Goal: Task Accomplishment & Management: Complete application form

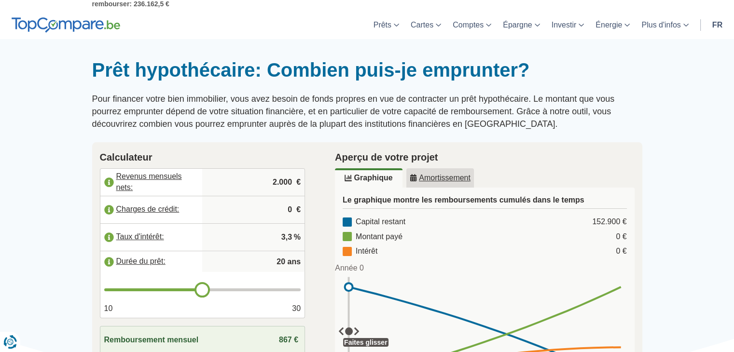
scroll to position [48, 0]
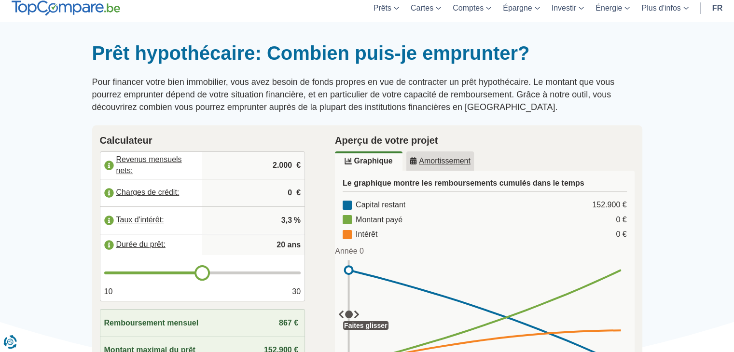
type input "21"
type input "22"
type input "24"
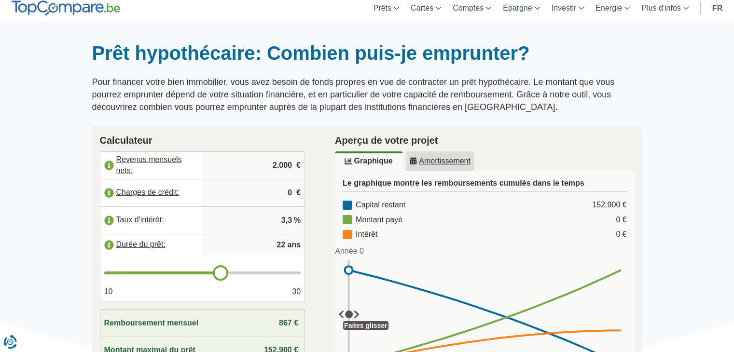
type input "24"
type input "25"
type input "26"
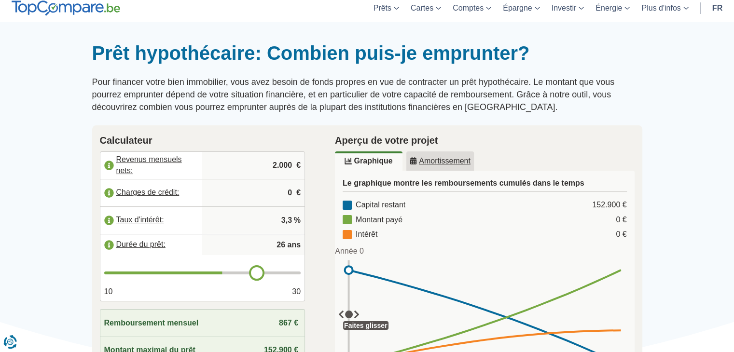
type input "27"
type input "28"
type input "27"
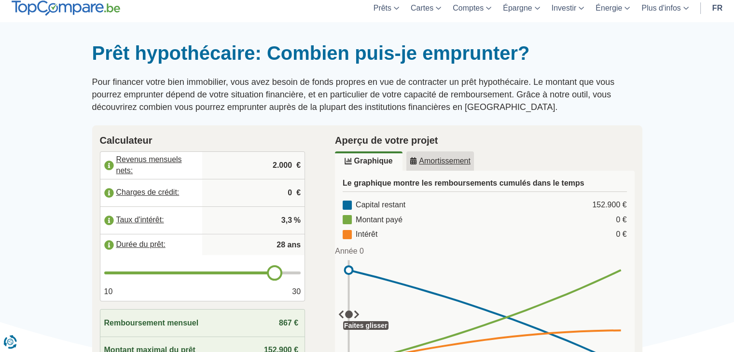
type input "27"
type input "26"
type input "25"
drag, startPoint x: 211, startPoint y: 275, endPoint x: 249, endPoint y: 279, distance: 37.4
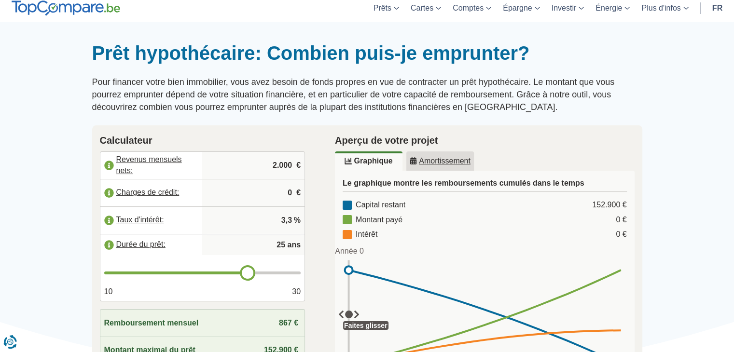
type input "25"
click at [249, 275] on input "range" at bounding box center [202, 273] width 197 height 3
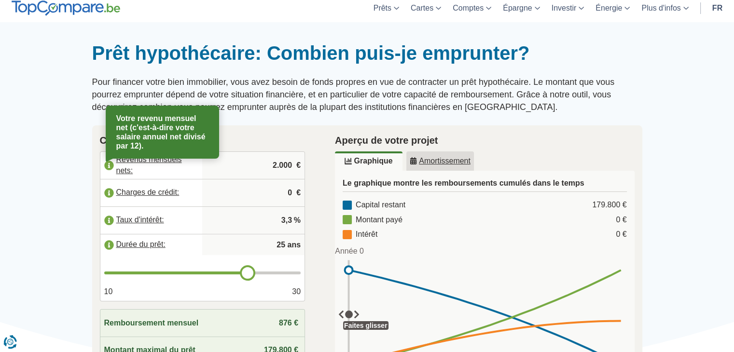
click at [166, 165] on label "Revenus mensuels nets:" at bounding box center [151, 165] width 102 height 21
click at [167, 161] on label "Revenus mensuels nets:" at bounding box center [151, 165] width 102 height 21
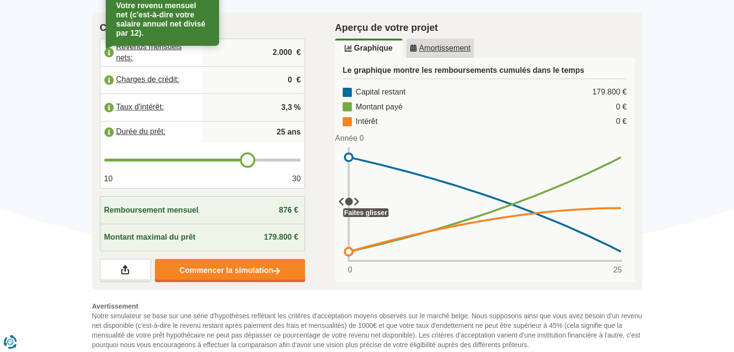
scroll to position [145, 0]
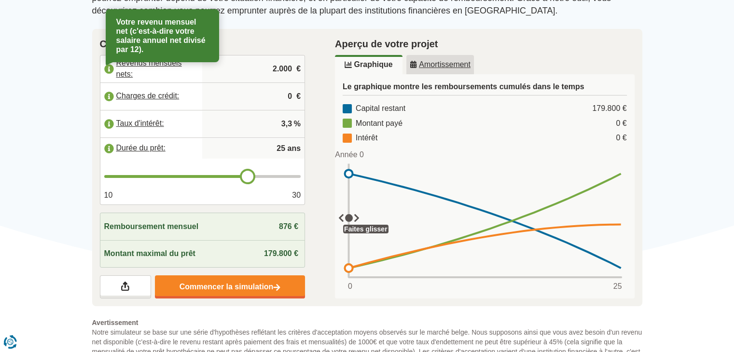
drag, startPoint x: 267, startPoint y: 70, endPoint x: 269, endPoint y: 75, distance: 5.4
click at [268, 72] on input "2.000" at bounding box center [253, 69] width 95 height 26
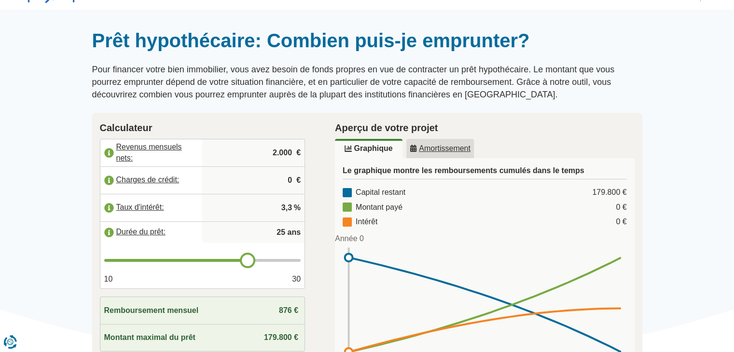
scroll to position [48, 0]
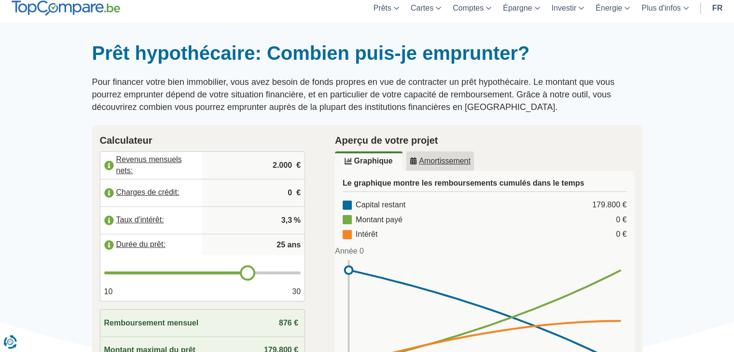
click at [282, 164] on input "2.000" at bounding box center [253, 166] width 95 height 26
click at [285, 167] on input "200" at bounding box center [253, 166] width 95 height 26
type input "2.200"
click at [285, 219] on input "3,3" at bounding box center [253, 221] width 95 height 26
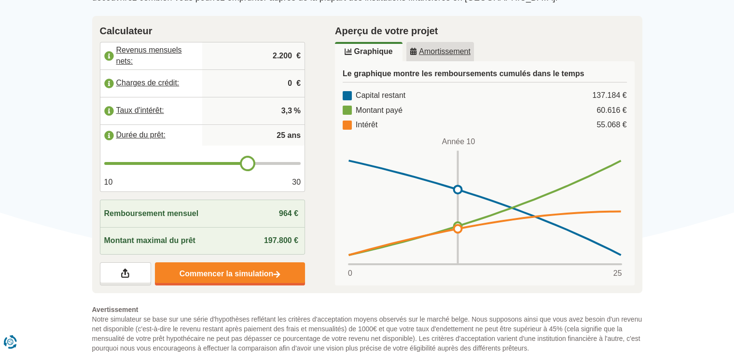
scroll to position [145, 0]
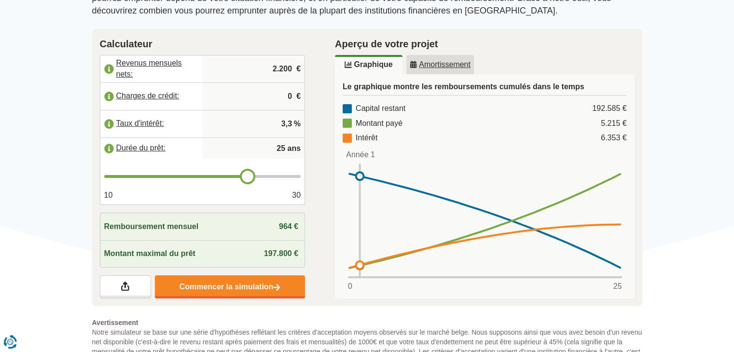
type input "26"
type input "27"
type input "29"
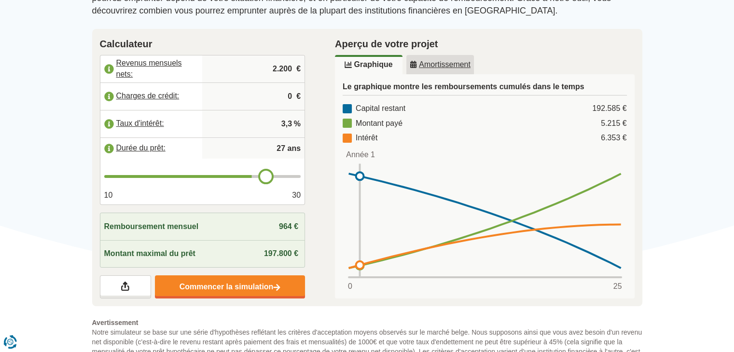
type input "29"
type input "30"
drag, startPoint x: 253, startPoint y: 177, endPoint x: 386, endPoint y: 186, distance: 133.1
type input "30"
click at [301, 178] on input "range" at bounding box center [202, 176] width 197 height 3
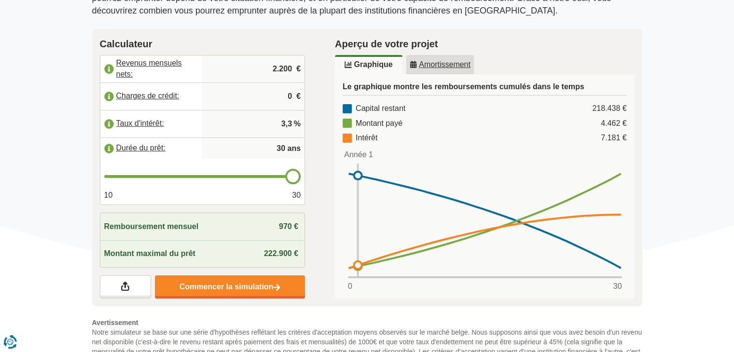
type input "29"
type input "28"
type input "27"
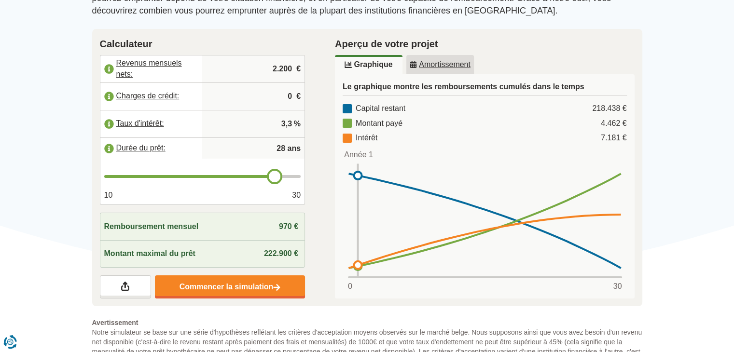
type input "27"
type input "26"
type input "25"
drag, startPoint x: 294, startPoint y: 179, endPoint x: 250, endPoint y: 184, distance: 44.7
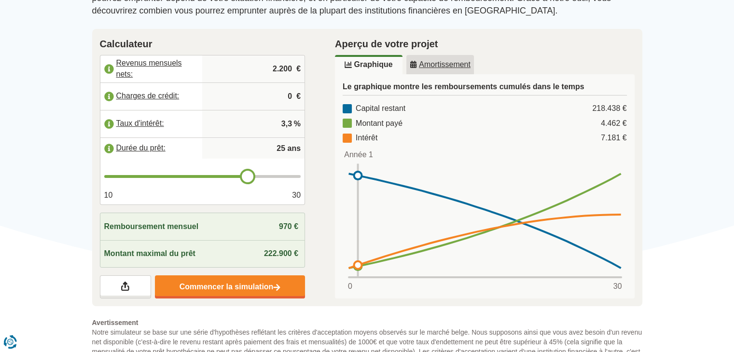
type input "25"
click at [250, 178] on input "range" at bounding box center [202, 176] width 197 height 3
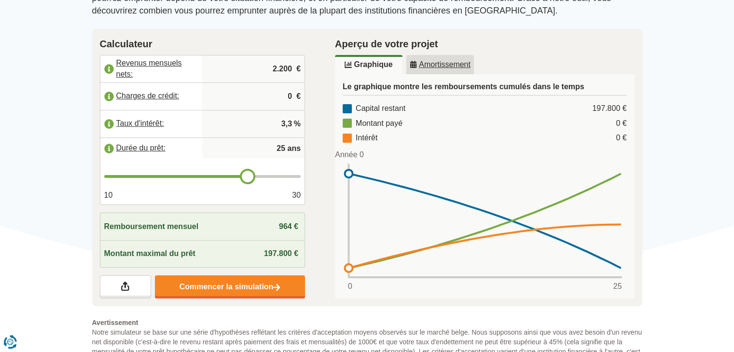
type input "24"
type input "23"
type input "22"
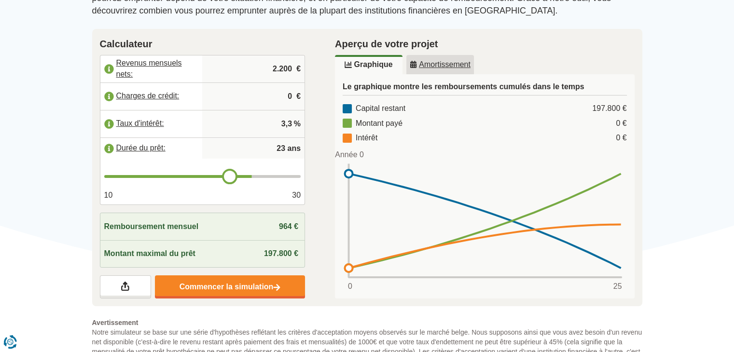
type input "22"
type input "21"
type input "20"
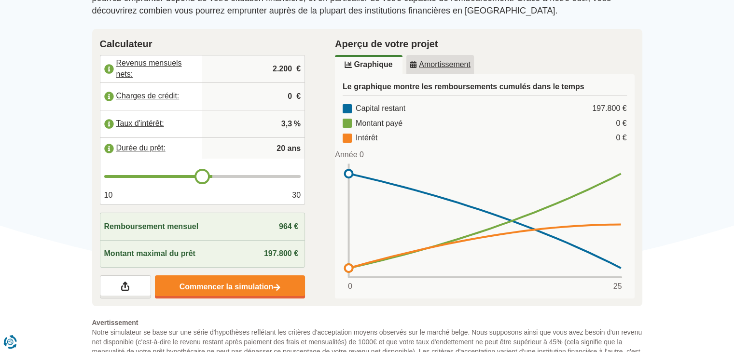
type input "19"
type input "18"
type input "17"
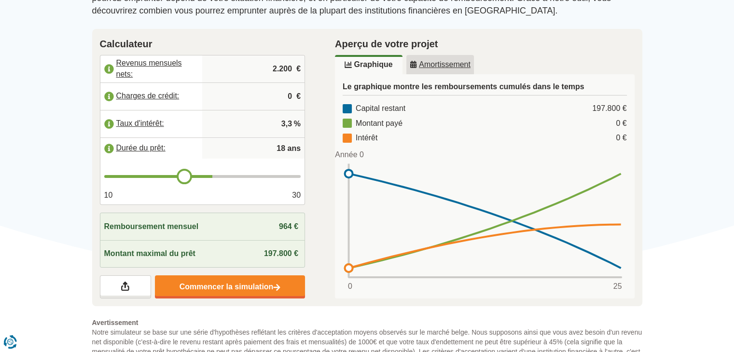
type input "17"
type input "16"
type input "15"
drag, startPoint x: 251, startPoint y: 172, endPoint x: 161, endPoint y: 184, distance: 90.5
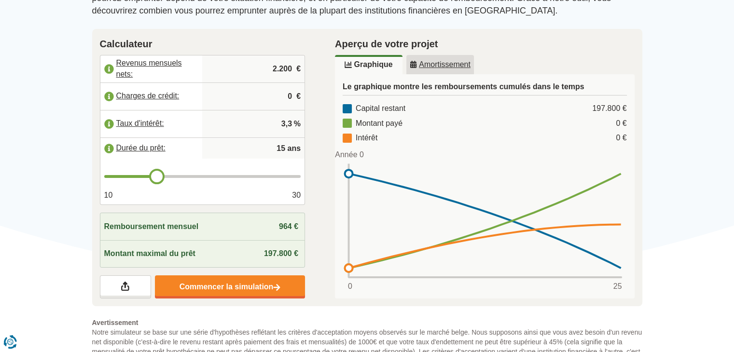
type input "15"
click at [161, 178] on input "range" at bounding box center [202, 176] width 197 height 3
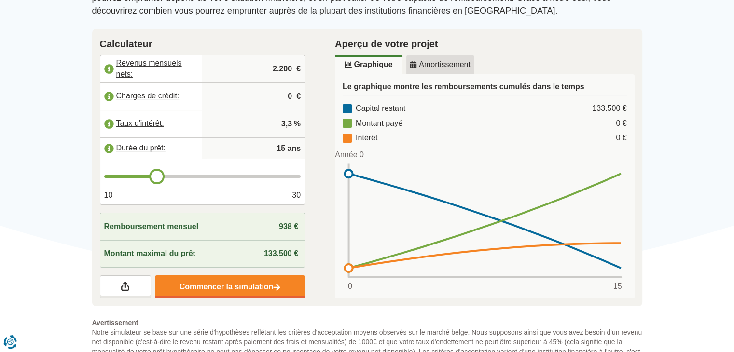
type input "14"
type input "13"
type input "12"
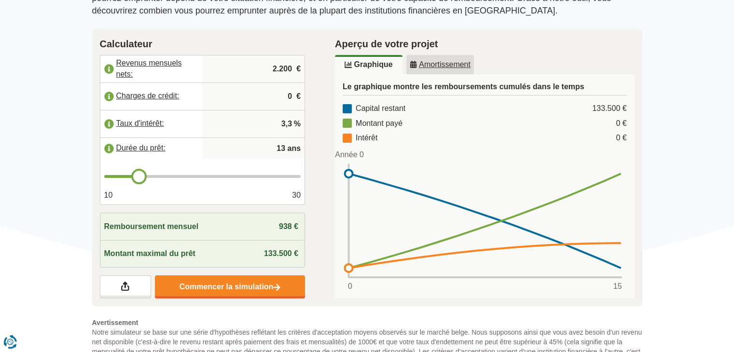
type input "12"
type input "11"
type input "10"
drag, startPoint x: 162, startPoint y: 179, endPoint x: 106, endPoint y: 174, distance: 56.2
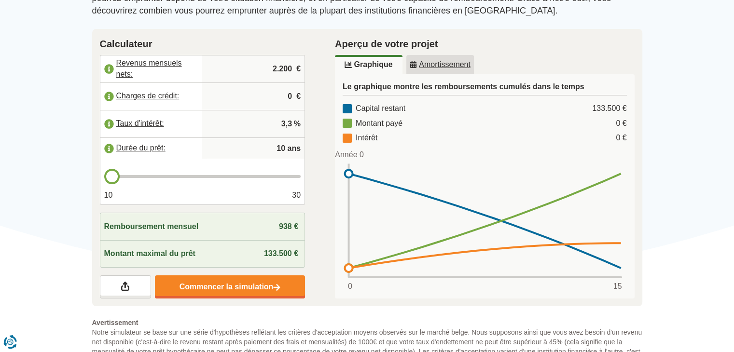
type input "10"
click at [106, 175] on input "range" at bounding box center [202, 176] width 197 height 3
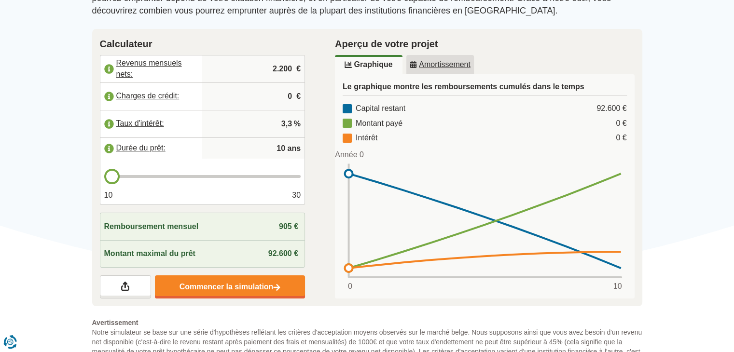
type input "11"
type input "12"
type input "13"
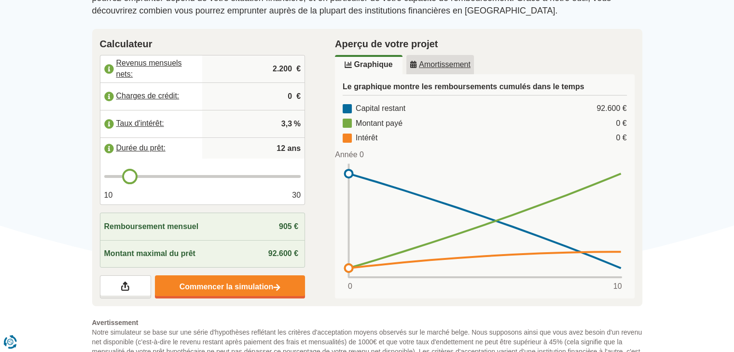
type input "13"
type input "14"
type input "15"
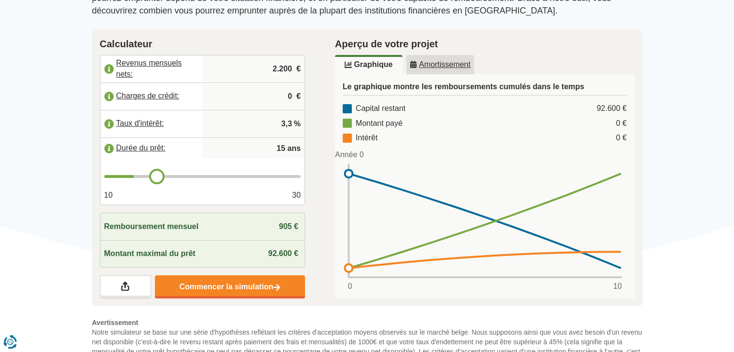
type input "16"
type input "17"
type input "18"
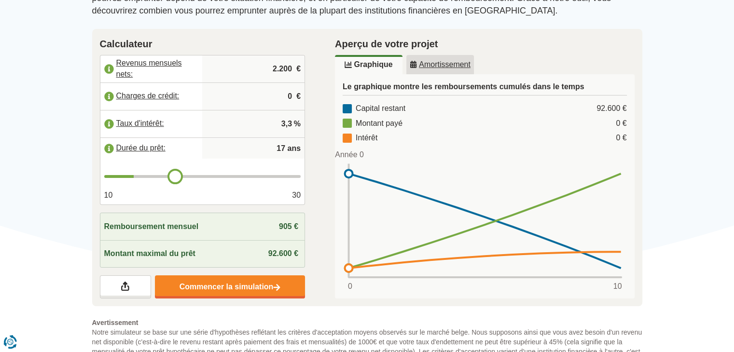
type input "18"
type input "19"
type input "20"
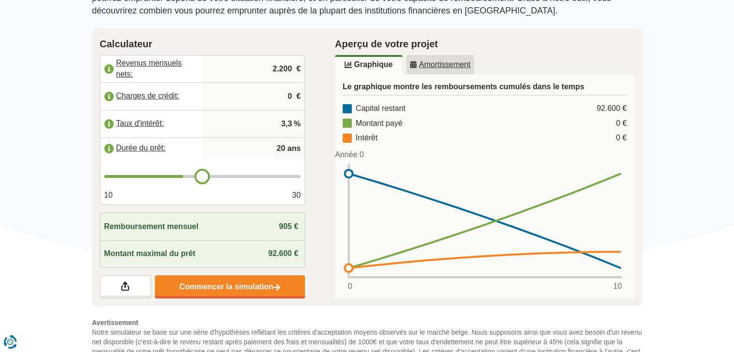
type input "21"
type input "22"
type input "23"
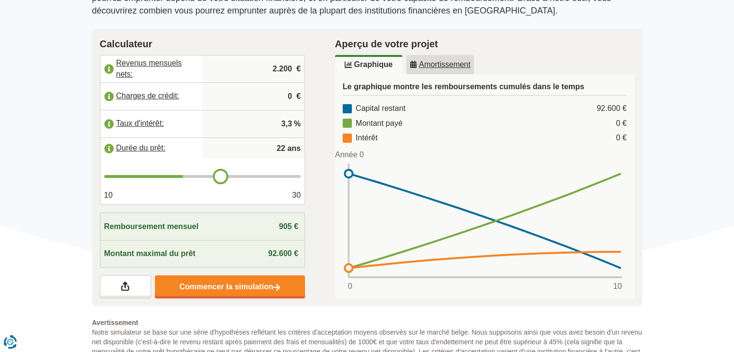
type input "23"
type input "24"
type input "25"
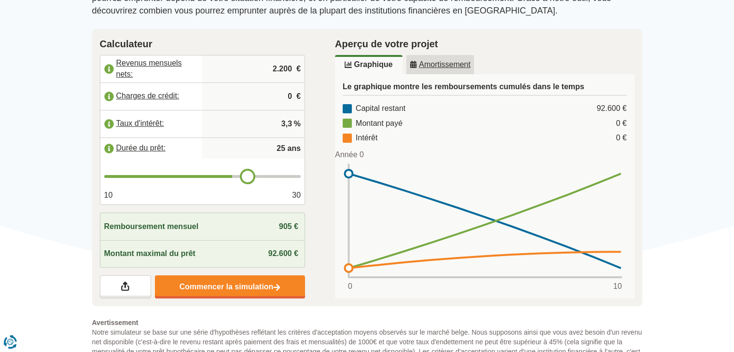
type input "26"
type input "27"
type input "28"
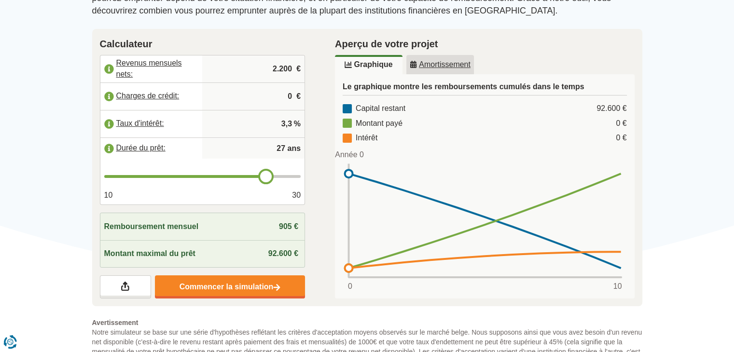
type input "28"
type input "29"
type input "28"
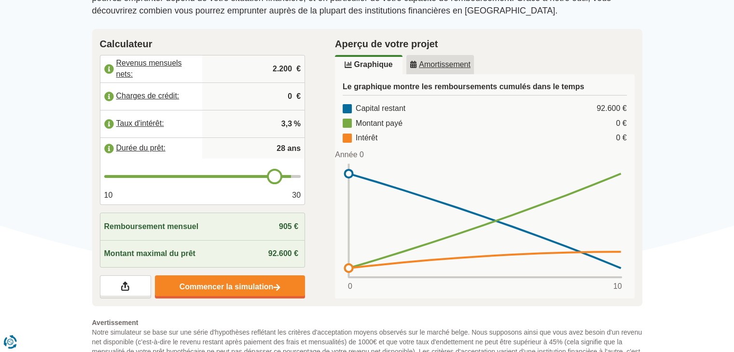
type input "27"
type input "26"
type input "25"
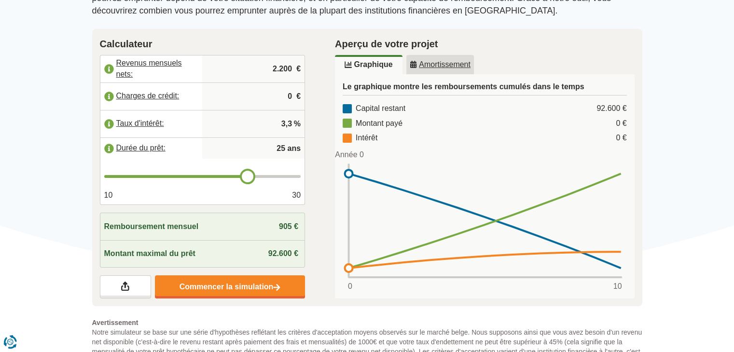
drag, startPoint x: 109, startPoint y: 177, endPoint x: 249, endPoint y: 185, distance: 139.8
type input "25"
click at [249, 178] on input "range" at bounding box center [202, 176] width 197 height 3
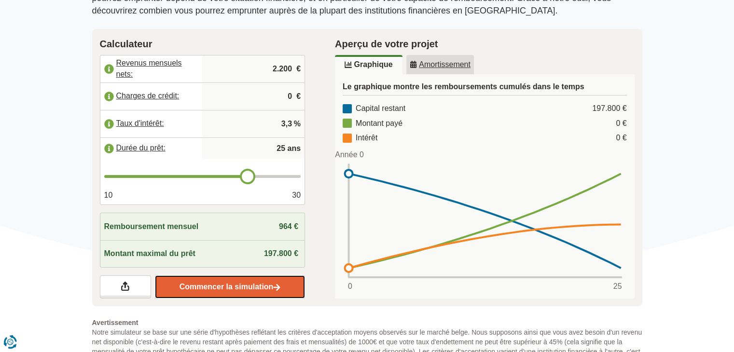
click at [280, 295] on link "Commencer la simulation" at bounding box center [230, 287] width 150 height 23
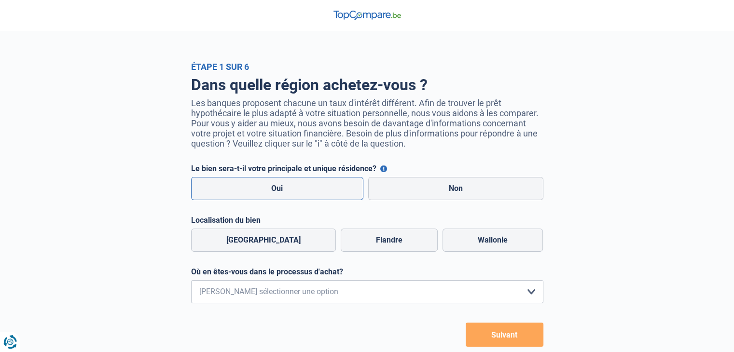
click at [292, 191] on label "Oui" at bounding box center [277, 188] width 173 height 23
click at [292, 191] on input "Oui" at bounding box center [277, 188] width 173 height 23
radio input "true"
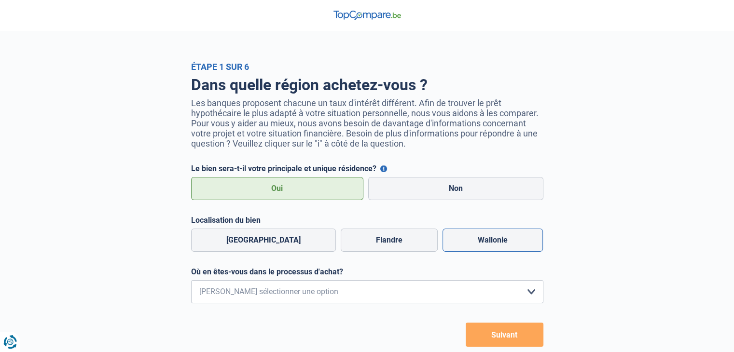
click at [469, 251] on label "Wallonie" at bounding box center [493, 240] width 100 height 23
click at [469, 251] on input "Wallonie" at bounding box center [493, 240] width 100 height 23
radio input "true"
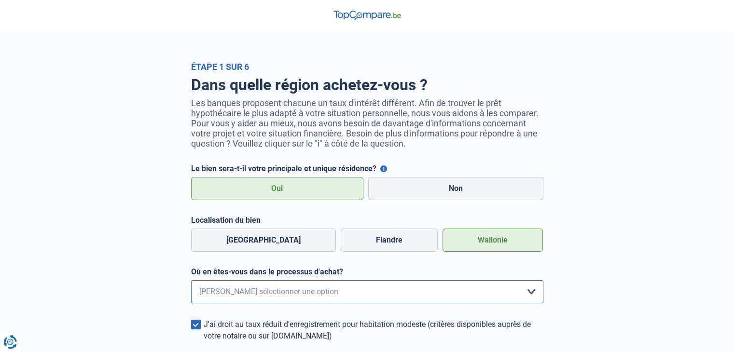
click at [433, 303] on select "Je me renseigne juste car je n'ai pas de projet d'achat concret actuellement Je…" at bounding box center [367, 291] width 352 height 23
select select "1b"
click at [191, 282] on select "Je me renseigne juste car je n'ai pas de projet d'achat concret actuellement Je…" at bounding box center [367, 291] width 352 height 23
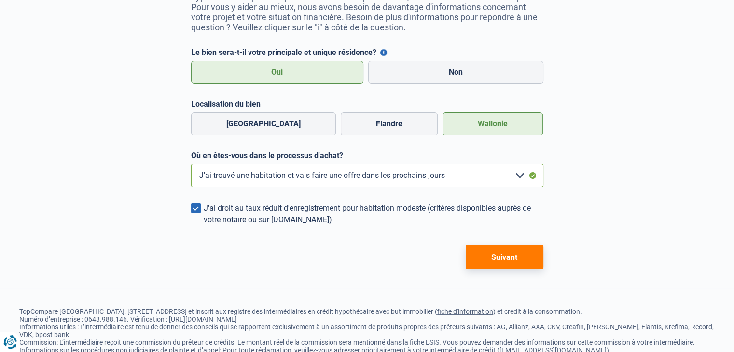
scroll to position [145, 0]
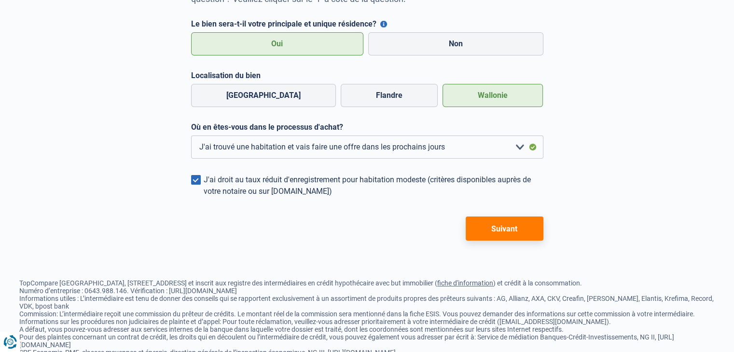
click at [513, 236] on button "Suivant" at bounding box center [505, 229] width 78 height 24
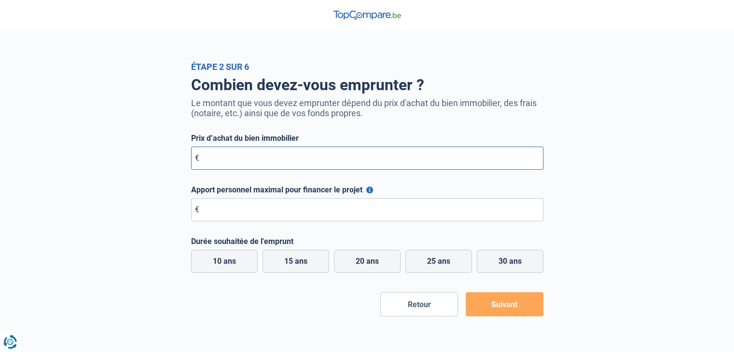
click at [303, 152] on input "Prix d’achat du bien immobilier" at bounding box center [367, 158] width 352 height 23
type input "190.000"
click at [359, 216] on input "Apport personnel maximal pour financer le projet" at bounding box center [367, 209] width 352 height 23
type input "40.000"
click at [420, 254] on label "25 ans" at bounding box center [439, 261] width 67 height 23
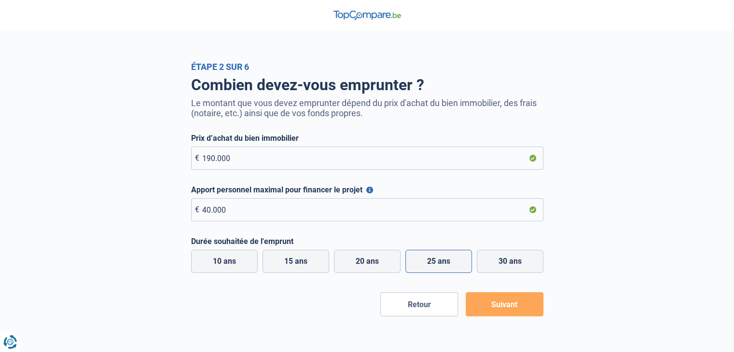
click at [420, 254] on input "25 ans" at bounding box center [439, 261] width 67 height 23
radio input "true"
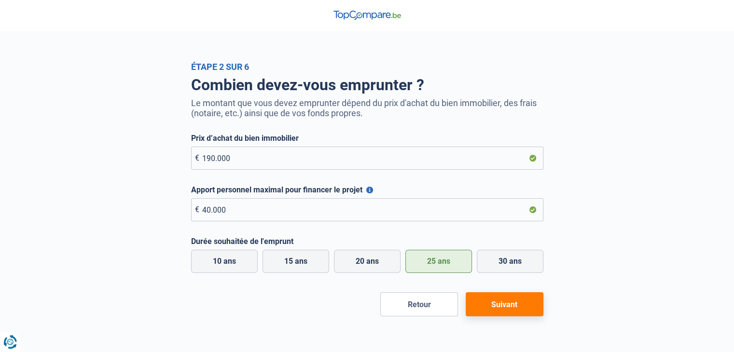
click at [531, 308] on button "Suivant" at bounding box center [505, 305] width 78 height 24
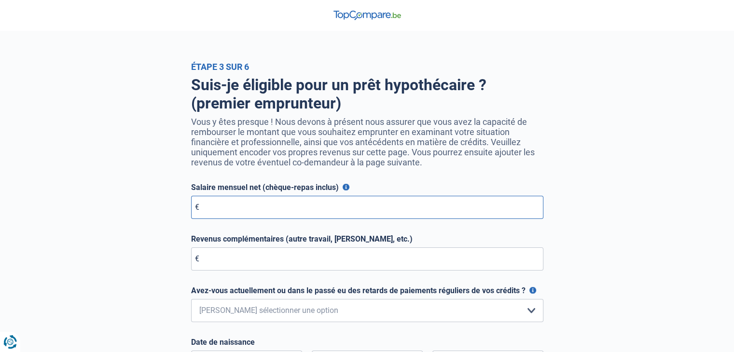
click at [277, 215] on input "Salaire mensuel net (chèque-repas inclus)" at bounding box center [367, 207] width 352 height 23
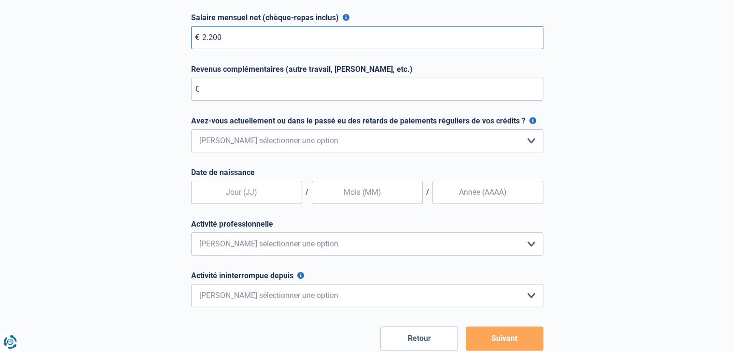
scroll to position [193, 0]
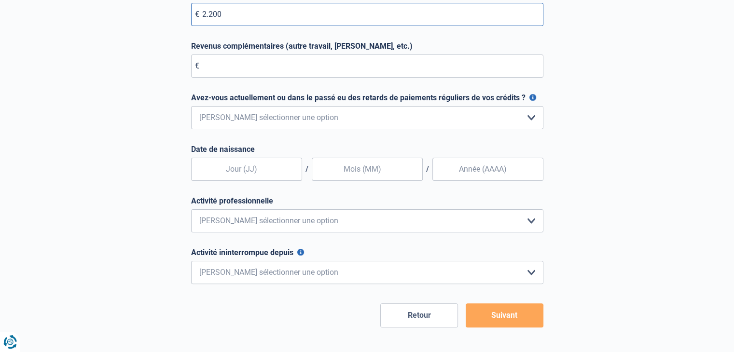
type input "2.200"
click at [491, 124] on select "Non, jamais Oui mais j'ai tout remboursé il y a moins d'un an Oui mais cela fai…" at bounding box center [367, 117] width 352 height 23
select select "0"
click at [191, 108] on select "Non, jamais Oui mais j'ai tout remboursé il y a moins d'un an Oui mais cela fai…" at bounding box center [367, 117] width 352 height 23
click at [250, 119] on select "Non, jamais Oui mais j'ai tout remboursé il y a moins d'un an Oui mais cela fai…" at bounding box center [367, 117] width 352 height 23
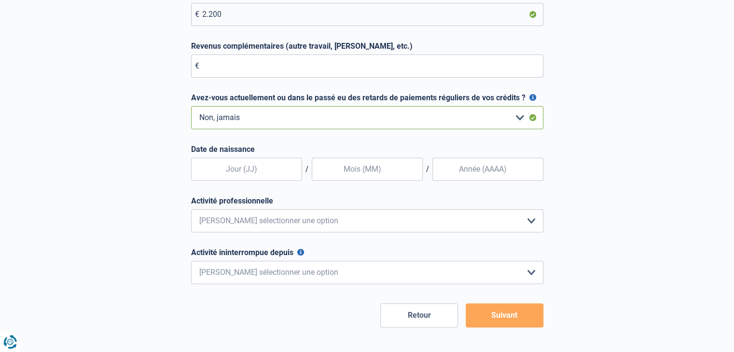
click at [250, 119] on select "Non, jamais Oui mais j'ai tout remboursé il y a moins d'un an Oui mais cela fai…" at bounding box center [367, 117] width 352 height 23
click at [244, 167] on input "text" at bounding box center [246, 169] width 111 height 23
type input "10"
type input "07"
type input "1997"
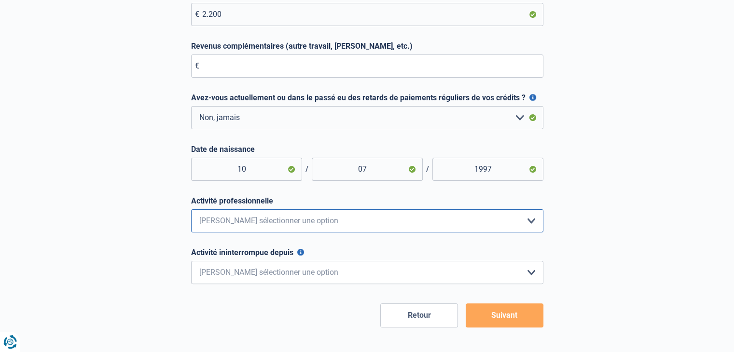
drag, startPoint x: 267, startPoint y: 222, endPoint x: 270, endPoint y: 229, distance: 8.2
click at [270, 229] on select "Employé privé Ouvrier Fonctionnaire Indépendant Dirigeant d'entreprise Pensionn…" at bounding box center [367, 221] width 352 height 23
select select "privateEmployee"
click at [191, 211] on select "Employé privé Ouvrier Fonctionnaire Indépendant Dirigeant d'entreprise Pensionn…" at bounding box center [367, 221] width 352 height 23
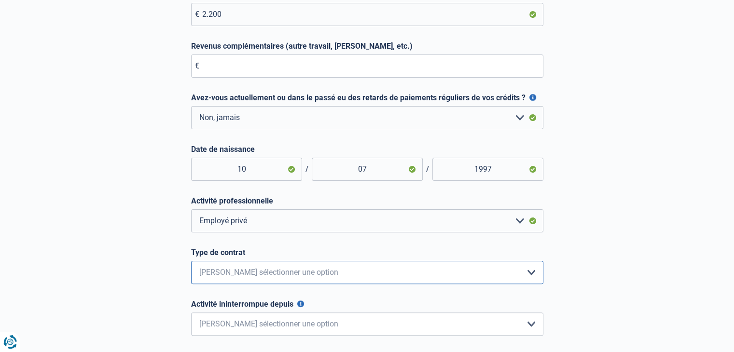
click at [234, 266] on select "Intérimaire Contrat à Durée Indéterminée Contrat à Durée Déterminée Veuillez sé…" at bounding box center [367, 272] width 352 height 23
select select "permanent"
click at [191, 263] on select "Intérimaire Contrat à Durée Indéterminée Contrat à Durée Déterminée Veuillez sé…" at bounding box center [367, 272] width 352 height 23
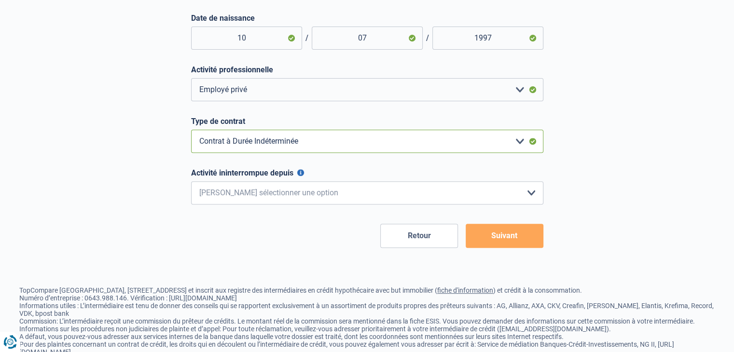
scroll to position [338, 0]
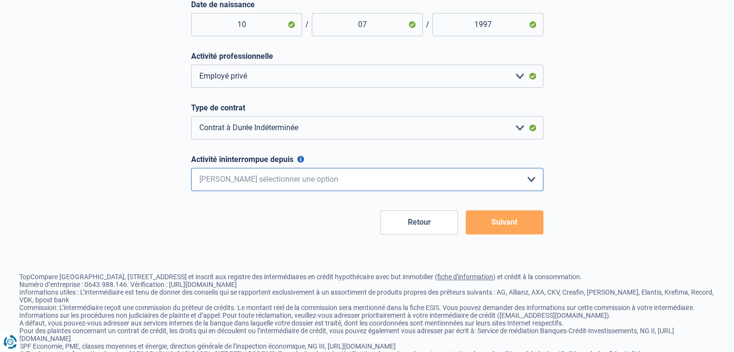
click at [301, 187] on select "< 6 mois 6 - 12 mois 12 - 24 mois 24 - 36 mois > 36 mois Veuillez sélectionner …" at bounding box center [367, 179] width 352 height 23
click at [282, 149] on form "Salaire mensuel net (chèque-repas inclus) Pour les employés, cela est votre sal…" at bounding box center [367, 40] width 352 height 390
click at [271, 187] on select "< 6 mois 6 - 12 mois 12 - 24 mois 24 - 36 mois > 36 mois Veuillez sélectionner …" at bounding box center [367, 179] width 352 height 23
select select "more36"
click at [191, 170] on select "< 6 mois 6 - 12 mois 12 - 24 mois 24 - 36 mois > 36 mois Veuillez sélectionner …" at bounding box center [367, 179] width 352 height 23
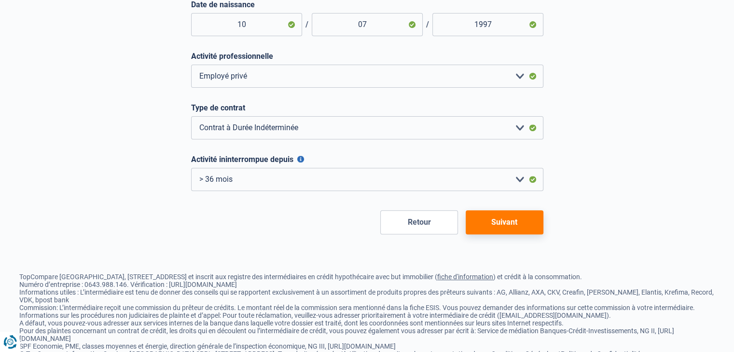
click at [515, 217] on button "Suivant" at bounding box center [505, 222] width 78 height 24
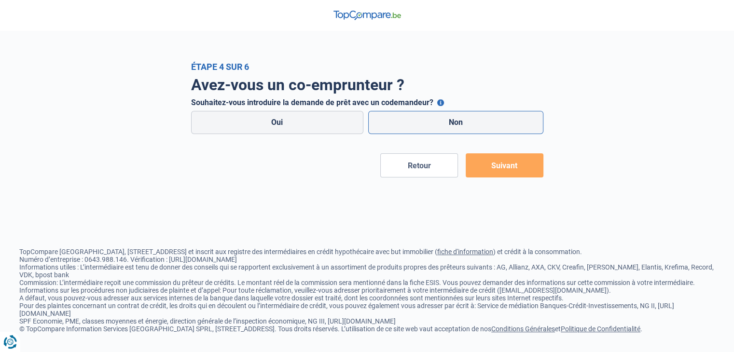
click at [388, 122] on label "Non" at bounding box center [455, 122] width 175 height 23
click at [388, 122] on input "Non" at bounding box center [455, 122] width 175 height 23
radio input "true"
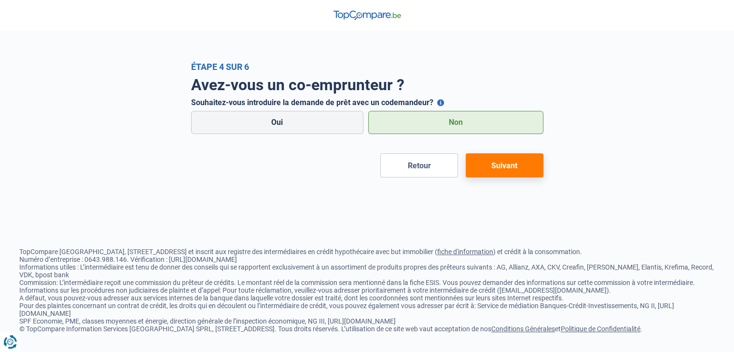
click at [502, 174] on button "Suivant" at bounding box center [505, 166] width 78 height 24
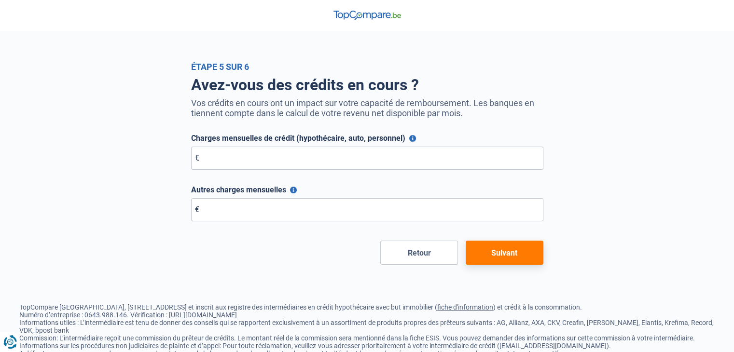
click at [482, 262] on button "Suivant" at bounding box center [505, 253] width 78 height 24
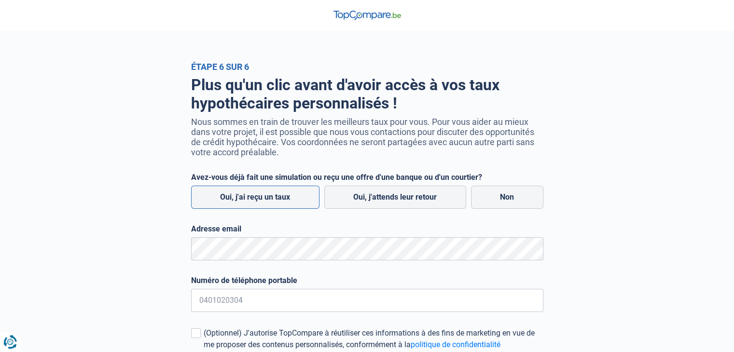
click at [262, 196] on label "Oui, j'ai reçu un taux" at bounding box center [255, 197] width 128 height 23
click at [262, 196] on input "Oui, j'ai reçu un taux" at bounding box center [255, 197] width 128 height 23
radio input "true"
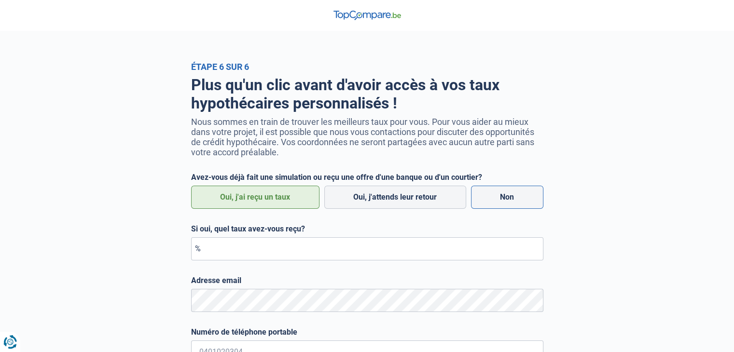
click at [485, 195] on label "Non" at bounding box center [507, 197] width 72 height 23
click at [485, 195] on input "Non" at bounding box center [507, 197] width 72 height 23
radio input "true"
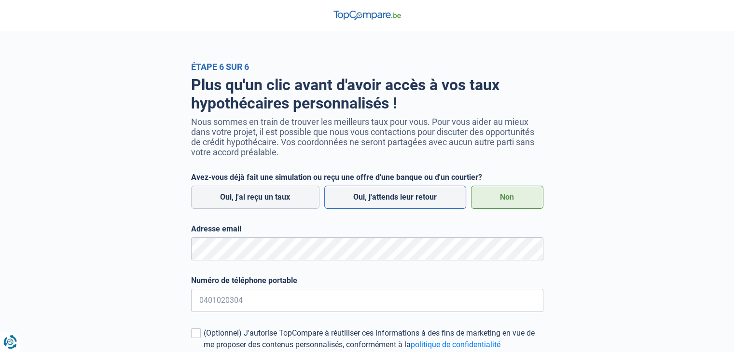
click at [400, 200] on label "Oui, j'attends leur retour" at bounding box center [395, 197] width 142 height 23
click at [400, 200] on input "Oui, j'attends leur retour" at bounding box center [395, 197] width 142 height 23
radio input "true"
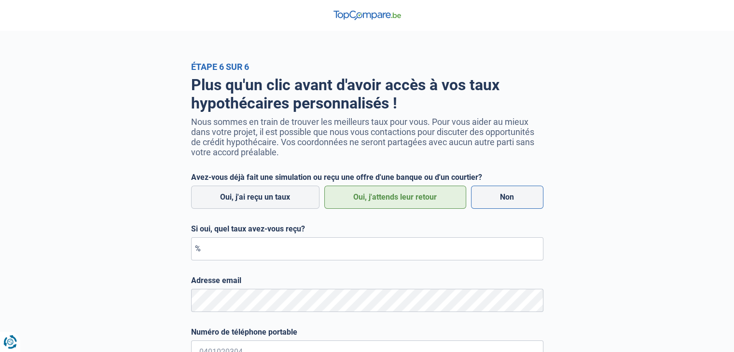
click at [503, 196] on label "Non" at bounding box center [507, 197] width 72 height 23
click at [503, 196] on input "Non" at bounding box center [507, 197] width 72 height 23
radio input "true"
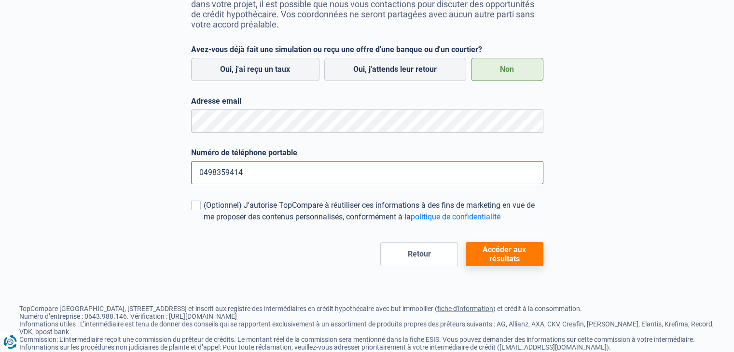
scroll to position [145, 0]
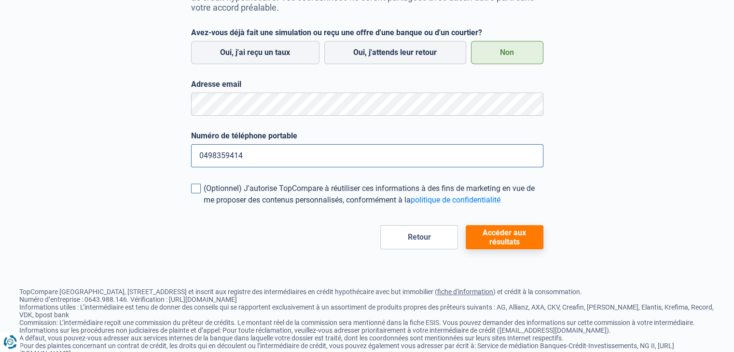
type input "0498359414"
click at [381, 184] on div "(Optionnel) J'autorise TopCompare à réutiliser ces informations à des fins de m…" at bounding box center [374, 194] width 340 height 23
click at [204, 206] on input "(Optionnel) J'autorise TopCompare à réutiliser ces informations à des fins de m…" at bounding box center [204, 206] width 0 height 0
click at [486, 229] on button "Accéder aux résultats" at bounding box center [505, 237] width 78 height 24
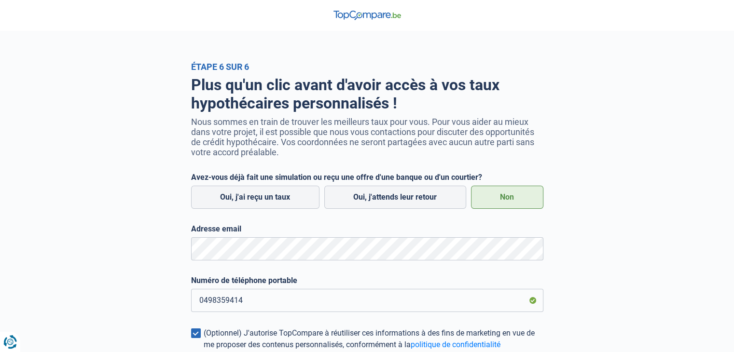
select select "1b"
